Goal: Information Seeking & Learning: Stay updated

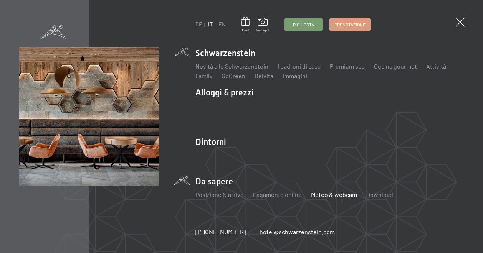
click at [333, 196] on link "Meteo & webcam" at bounding box center [334, 194] width 46 height 7
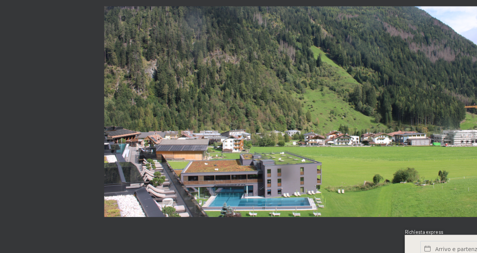
scroll to position [307, 0]
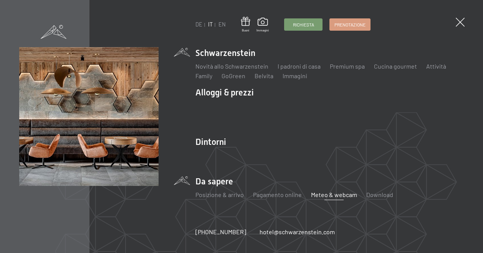
click at [332, 196] on link "Meteo & webcam" at bounding box center [334, 194] width 46 height 7
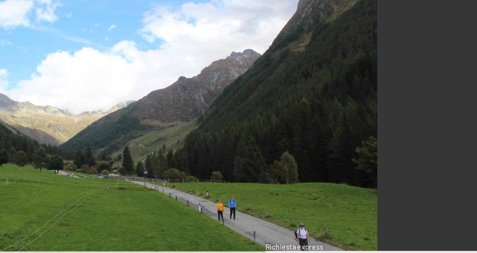
scroll to position [1304, 0]
